Goal: Transaction & Acquisition: Purchase product/service

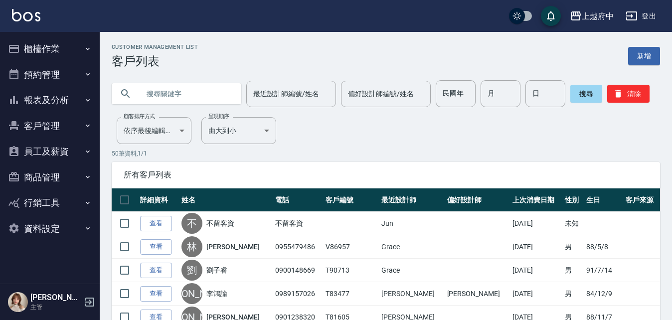
click at [174, 93] on input "text" at bounding box center [187, 93] width 94 height 27
type input "ㄔ"
type input "T82329"
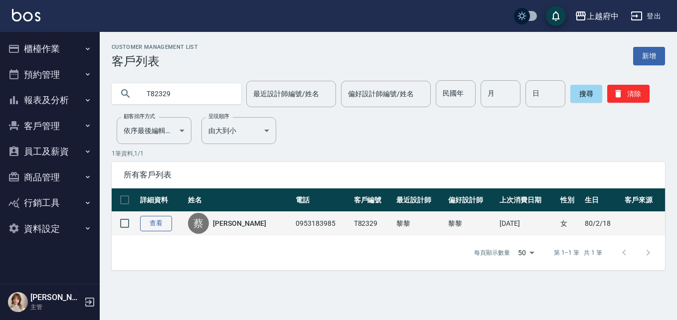
click at [150, 226] on link "查看" at bounding box center [156, 223] width 32 height 15
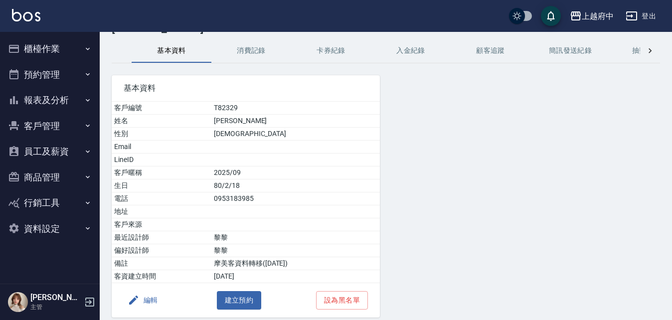
scroll to position [50, 0]
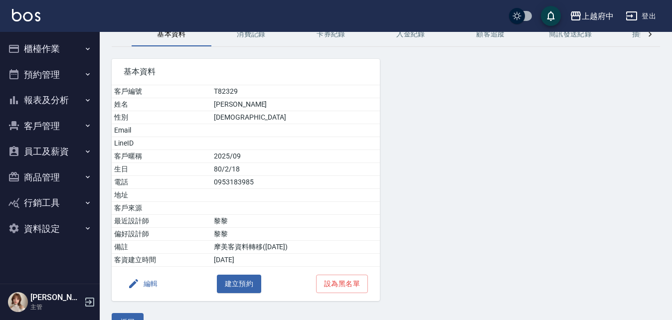
click at [51, 128] on button "客戶管理" at bounding box center [50, 126] width 92 height 26
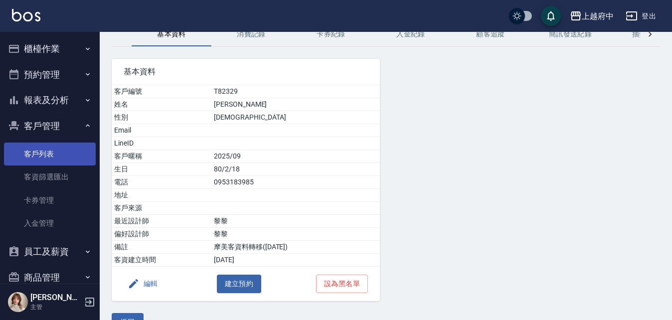
click at [29, 155] on link "客戶列表" at bounding box center [50, 153] width 92 height 23
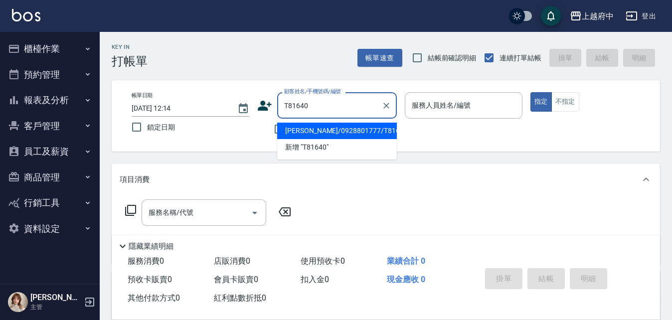
click at [333, 125] on li "陳永豐/0928801777/T81640" at bounding box center [337, 131] width 120 height 16
type input "陳永豐/0928801777/T81640"
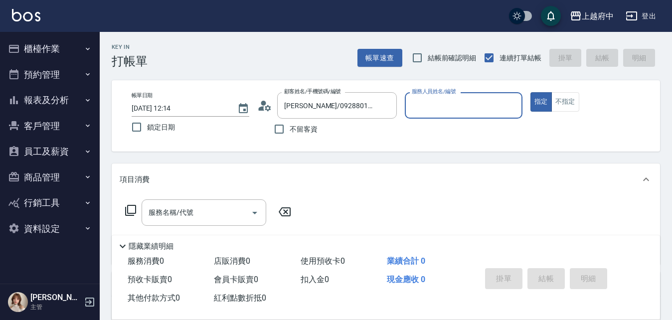
type input "Annie -1"
click at [530, 92] on button "指定" at bounding box center [540, 101] width 21 height 19
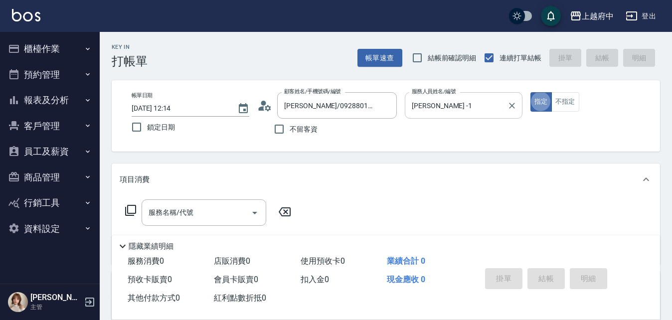
type button "true"
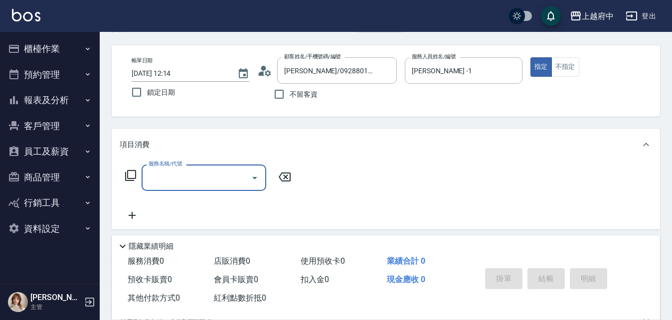
scroll to position [50, 0]
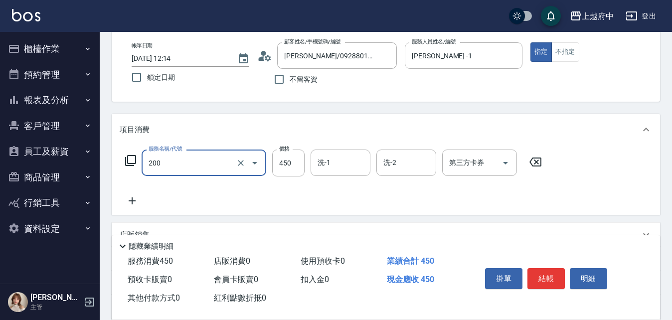
type input "有機洗髮(200)"
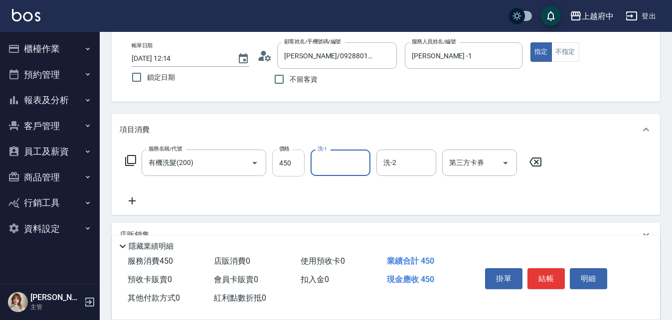
click at [291, 170] on input "450" at bounding box center [288, 162] width 32 height 27
type input "400"
type input "2"
type input "Mona-11"
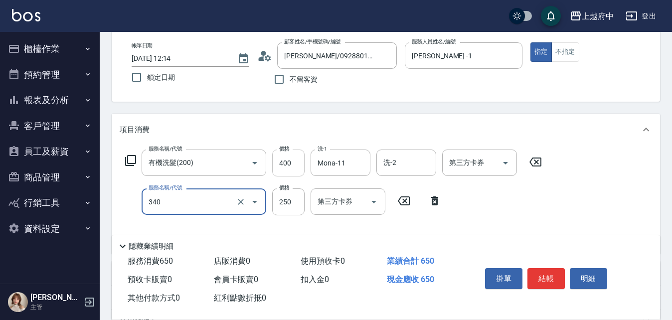
type input "剪髮(340)"
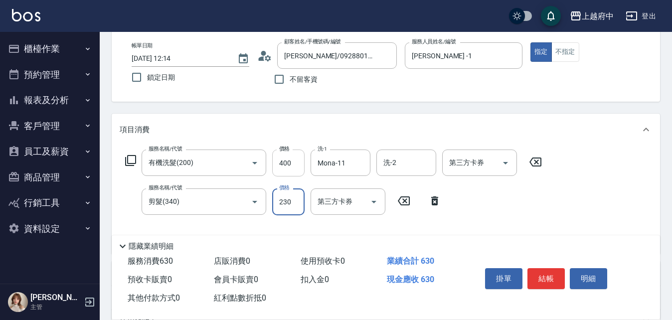
type input "230"
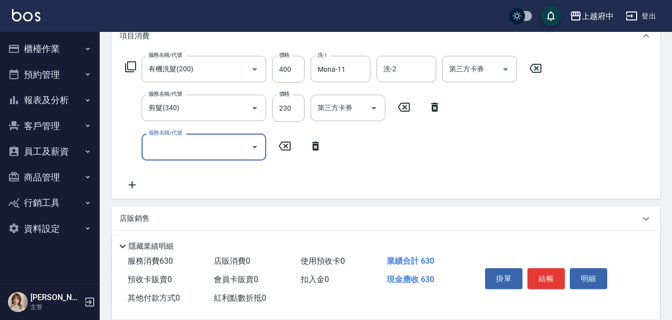
scroll to position [149, 0]
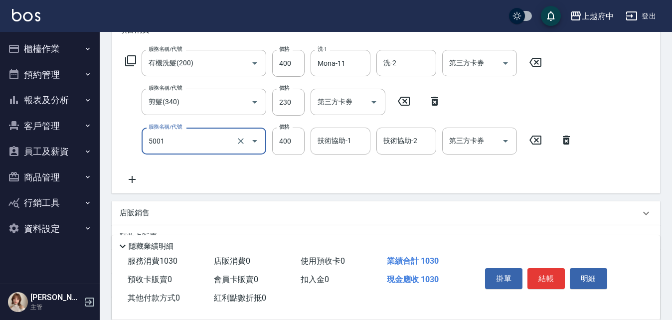
type input "側邊壓貼(5001)"
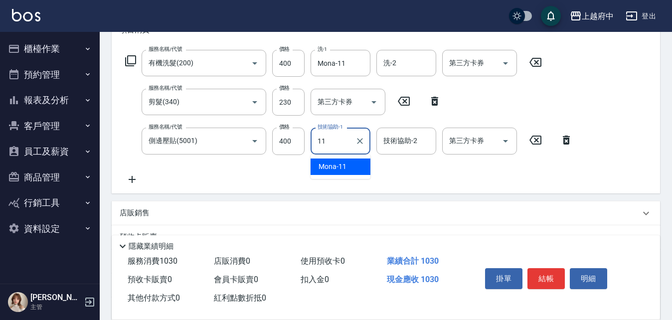
type input "Mona-11"
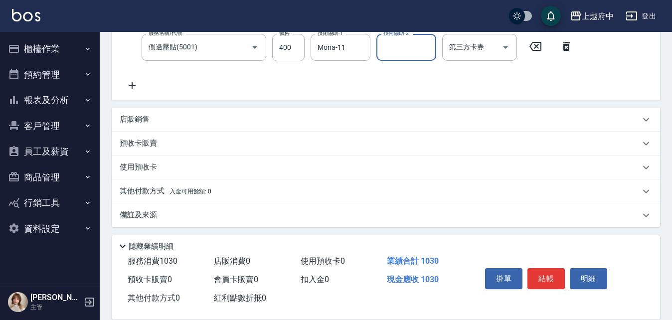
scroll to position [246, 0]
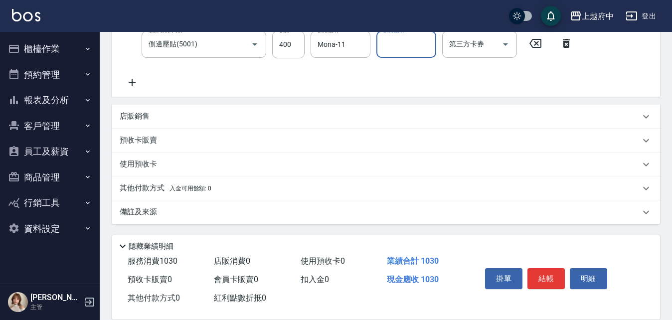
click at [131, 115] on p "店販銷售" at bounding box center [135, 116] width 30 height 10
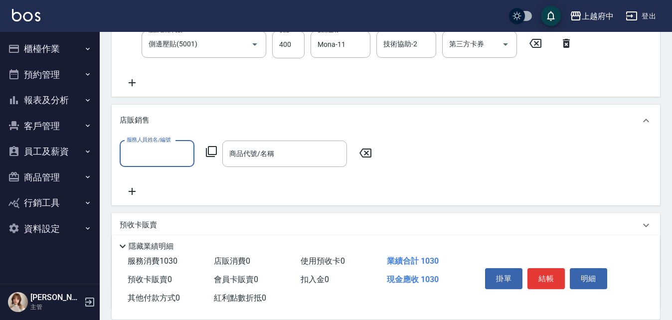
scroll to position [0, 0]
type input "Mona-11"
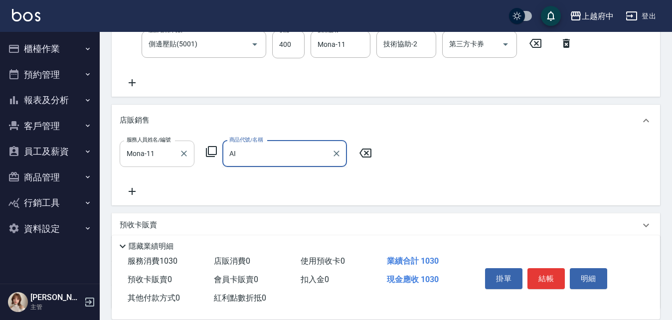
type input "A"
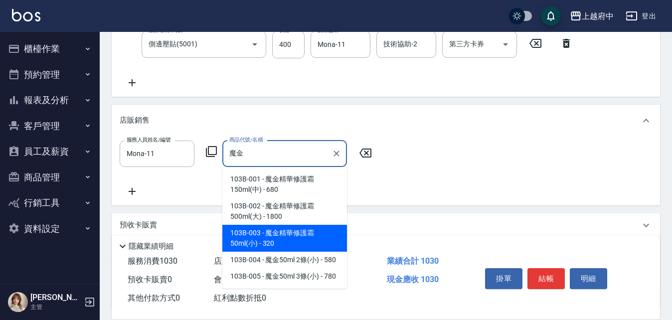
click at [261, 238] on span "103B-003 - 魔金精華修護霜50ml(小) - 320" at bounding box center [284, 238] width 125 height 27
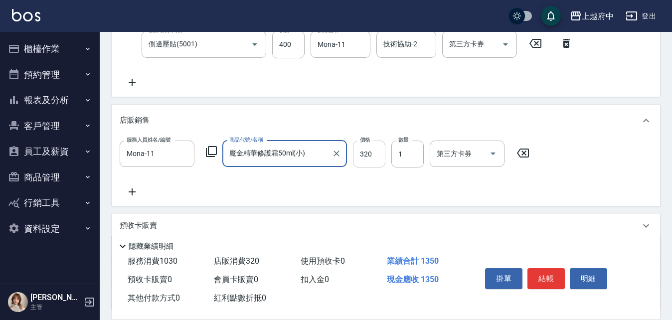
type input "魔金精華修護霜50ml(小)"
click at [372, 154] on input "320" at bounding box center [369, 153] width 32 height 27
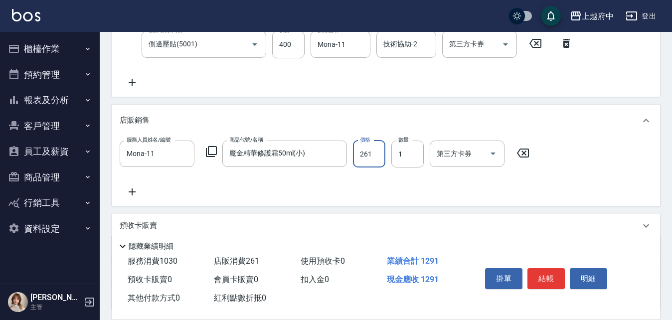
type input "261"
type input "2"
click at [393, 189] on div "服務人員姓名/編號 Mona-11 服務人員姓名/編號 商品代號/名稱 魔金精華修護霜50ml(小) 商品代號/名稱 價格 261 價格 數量 2 數量 第三…" at bounding box center [386, 168] width 532 height 57
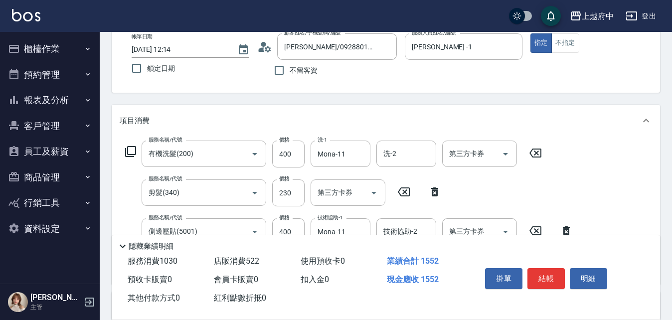
scroll to position [149, 0]
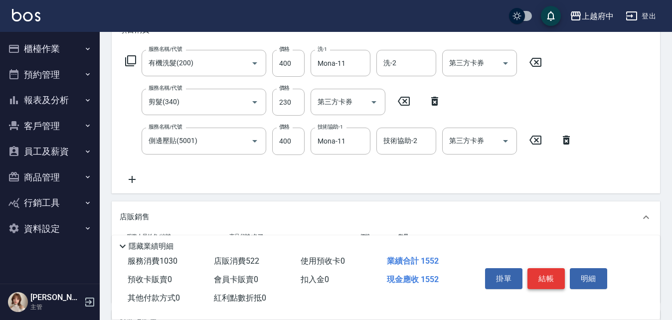
click at [546, 275] on button "結帳" at bounding box center [545, 278] width 37 height 21
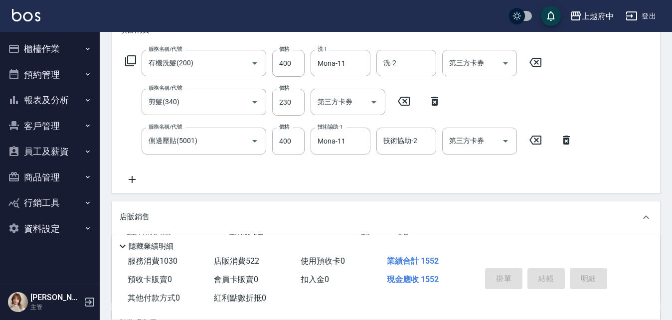
type input "2025/08/10 12:16"
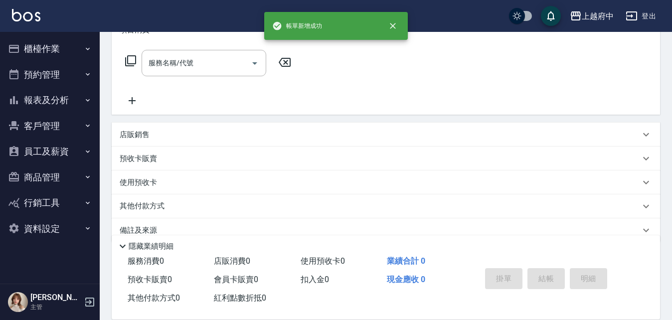
scroll to position [0, 0]
